Goal: Task Accomplishment & Management: Use online tool/utility

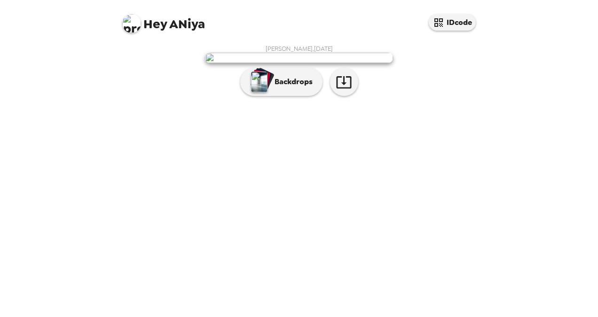
scroll to position [23, 0]
click at [339, 90] on icon "button" at bounding box center [344, 82] width 16 height 16
